Goal: Find specific page/section: Find specific page/section

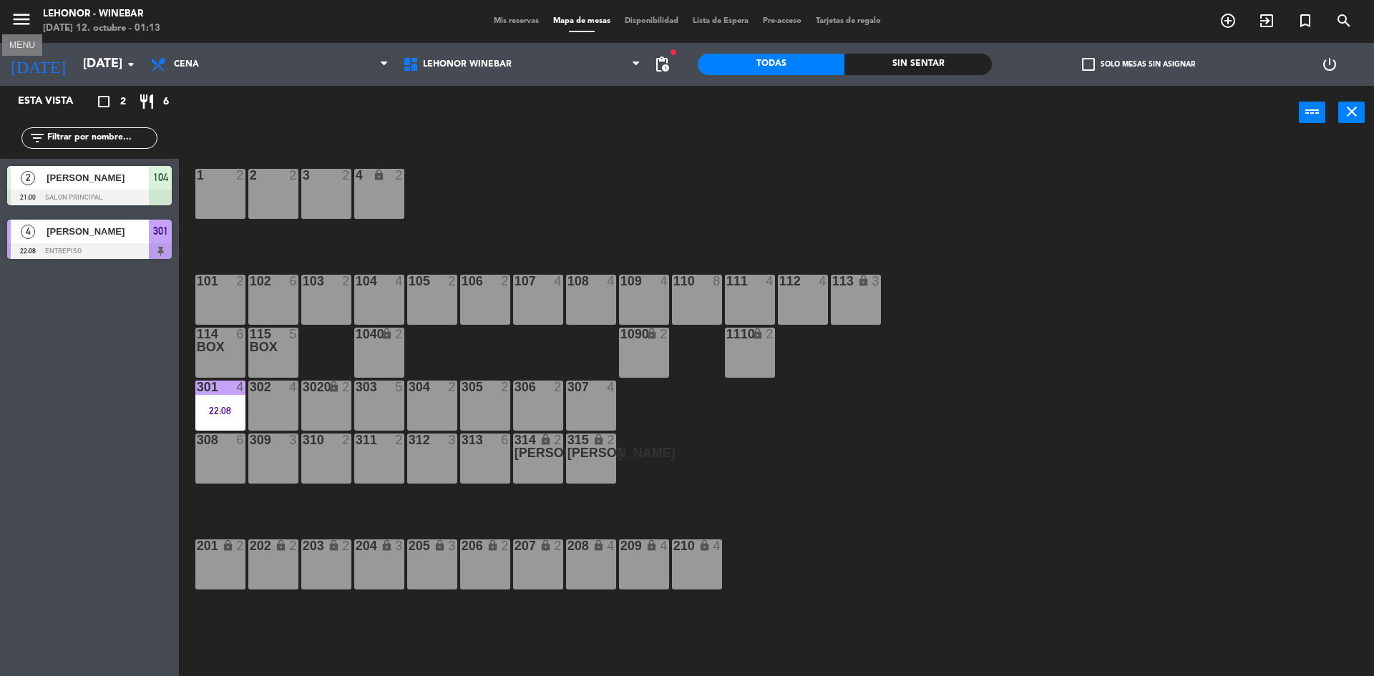
click at [19, 28] on icon "menu" at bounding box center [21, 19] width 21 height 21
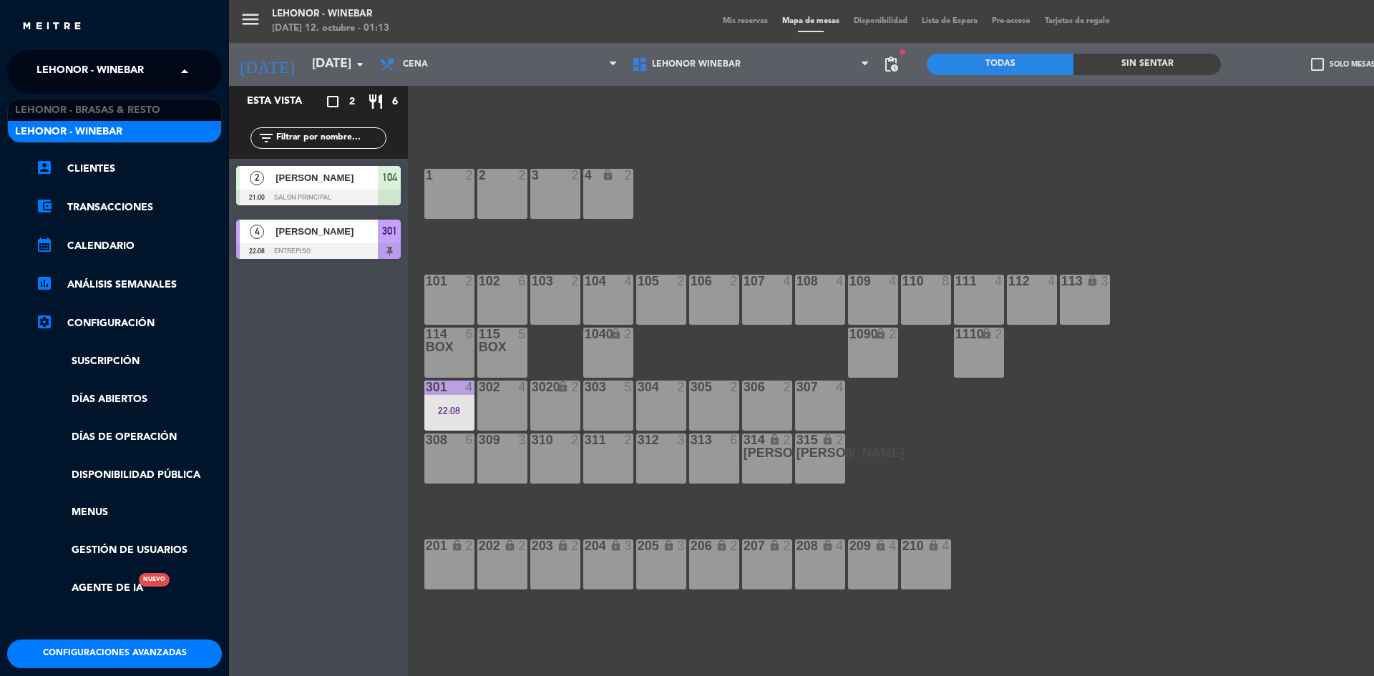
click at [111, 69] on span "Lehonor - Winebar" at bounding box center [89, 72] width 107 height 30
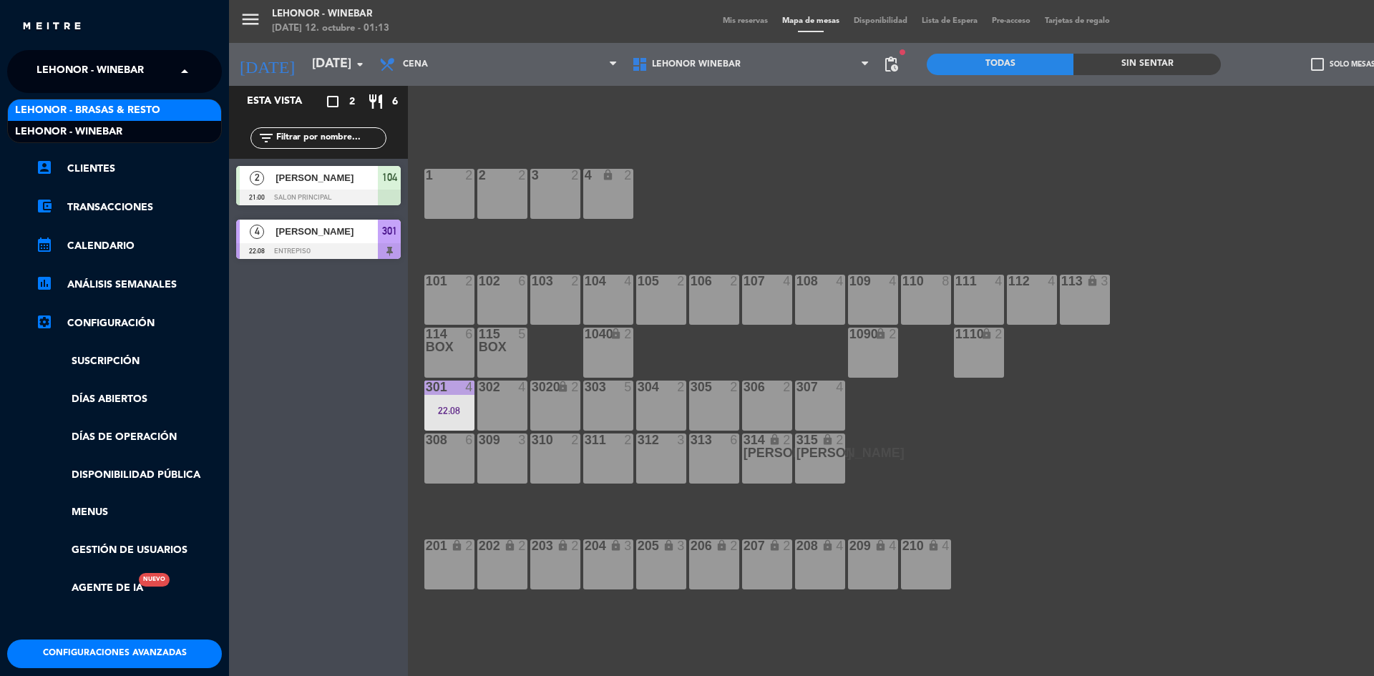
click at [98, 105] on span "Lehonor - Brasas & Resto" at bounding box center [87, 110] width 145 height 16
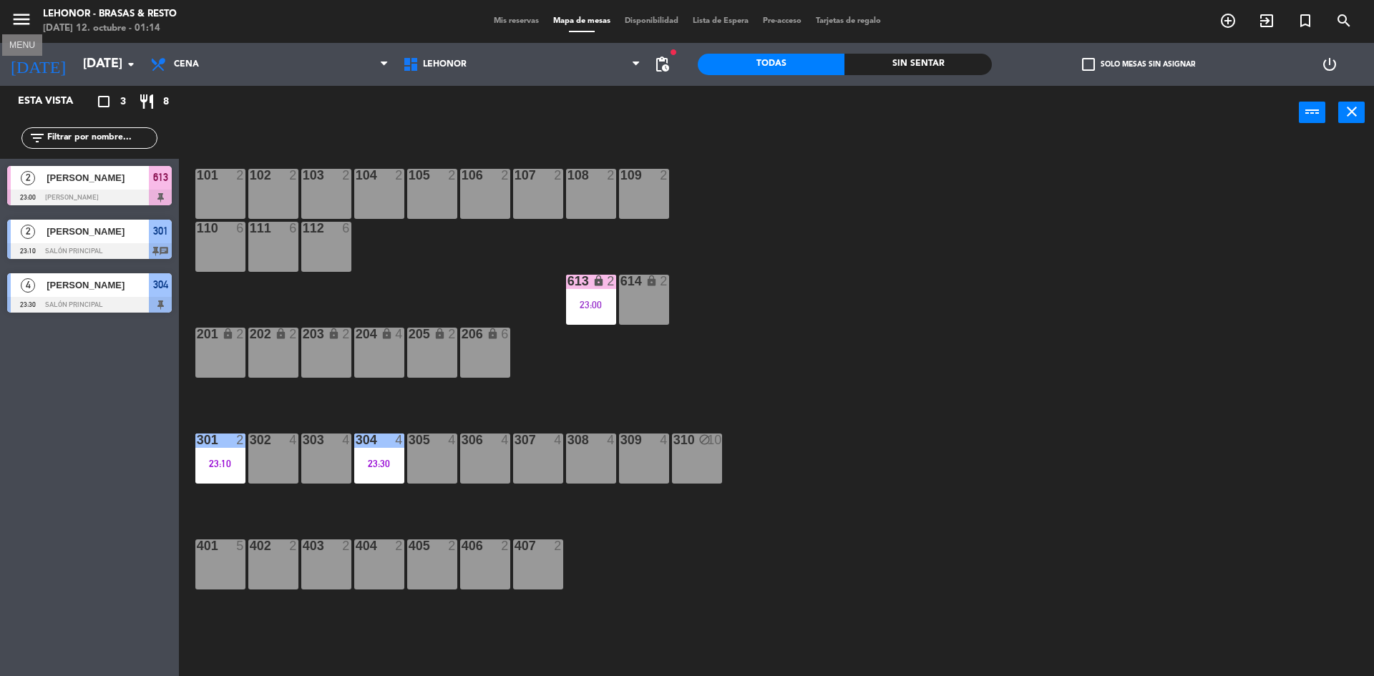
click at [15, 19] on icon "menu" at bounding box center [21, 19] width 21 height 21
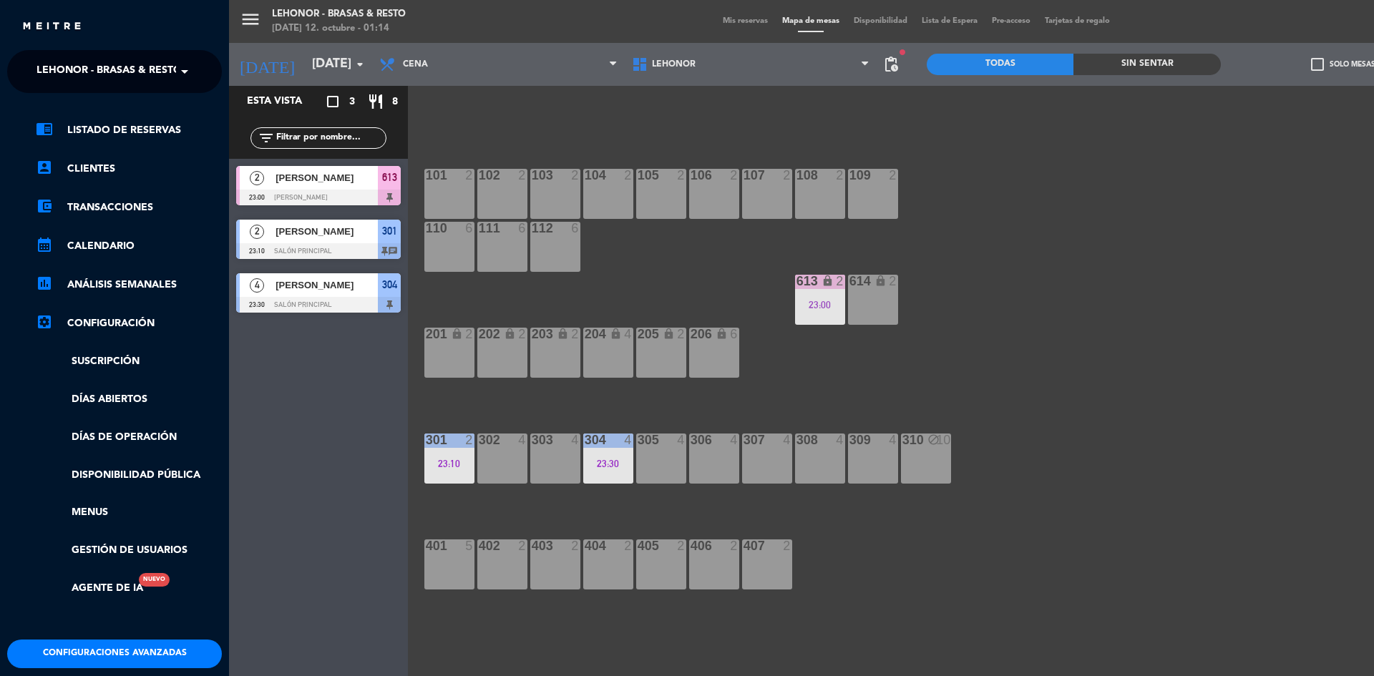
click at [109, 84] on span "Lehonor - Brasas & Resto" at bounding box center [108, 72] width 145 height 30
click at [115, 127] on span "Lehonor - Winebar" at bounding box center [68, 132] width 107 height 16
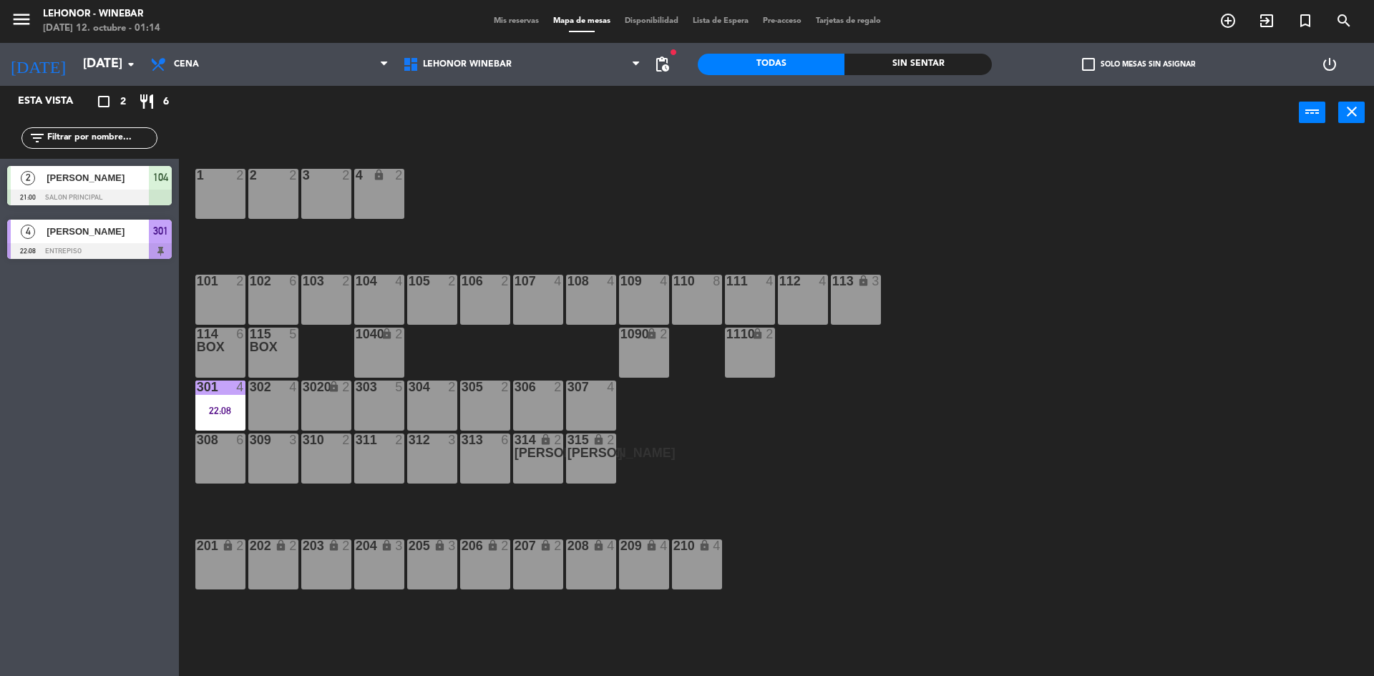
click at [497, 27] on div "Mis reservas Mapa de mesas Disponibilidad Lista de Espera Pre-acceso Tarjetas d…" at bounding box center [687, 21] width 401 height 13
click at [489, 14] on div "menu [PERSON_NAME][DATE] 12. octubre - 01:14 Mis reservas Mapa de mesas Disponi…" at bounding box center [687, 21] width 1374 height 43
click at [496, 19] on span "Mis reservas" at bounding box center [516, 21] width 59 height 8
